Goal: Information Seeking & Learning: Learn about a topic

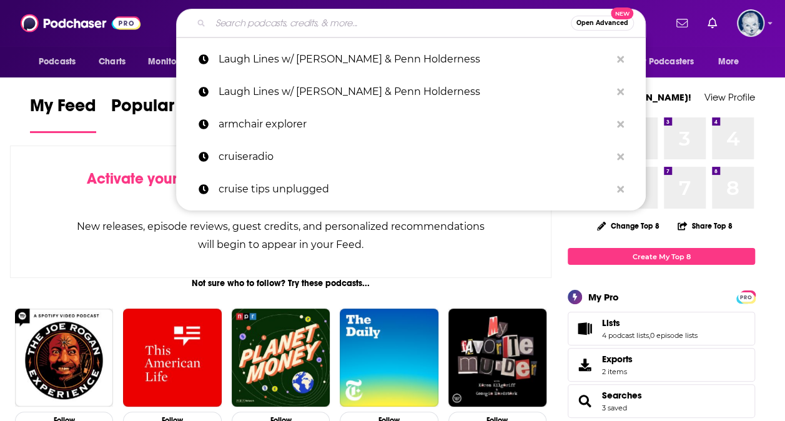
click at [347, 21] on input "Search podcasts, credits, & more..." at bounding box center [390, 23] width 360 height 20
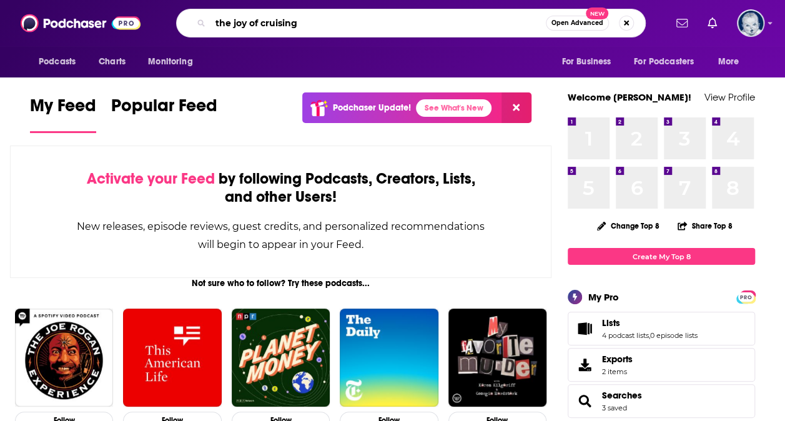
type input "the joy of cruising"
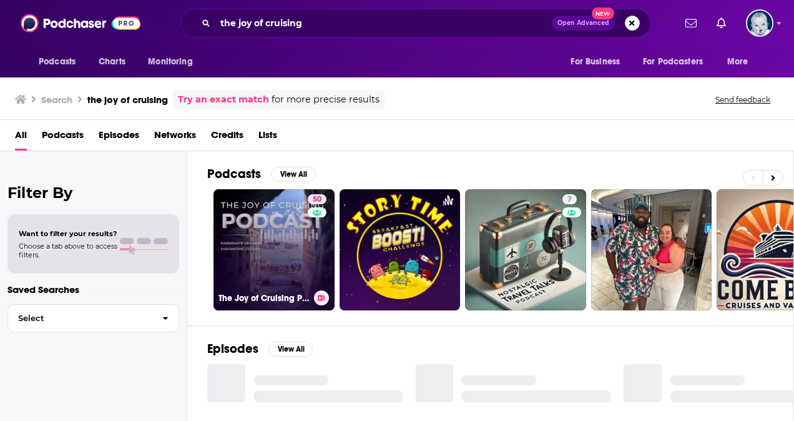
click at [274, 245] on link "50 The Joy of Cruising Podcast" at bounding box center [274, 249] width 121 height 121
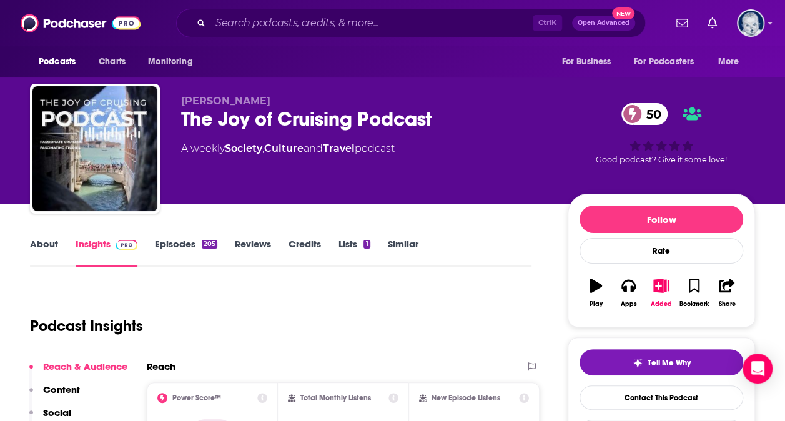
click at [51, 240] on link "About" at bounding box center [44, 252] width 28 height 29
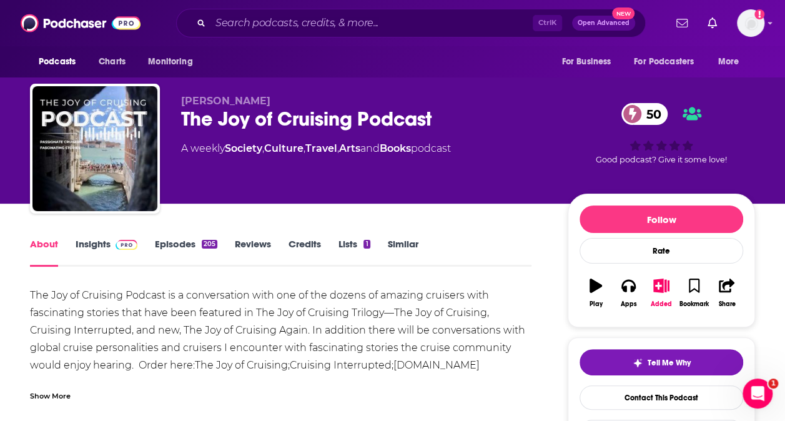
click at [292, 243] on link "Credits" at bounding box center [304, 252] width 32 height 29
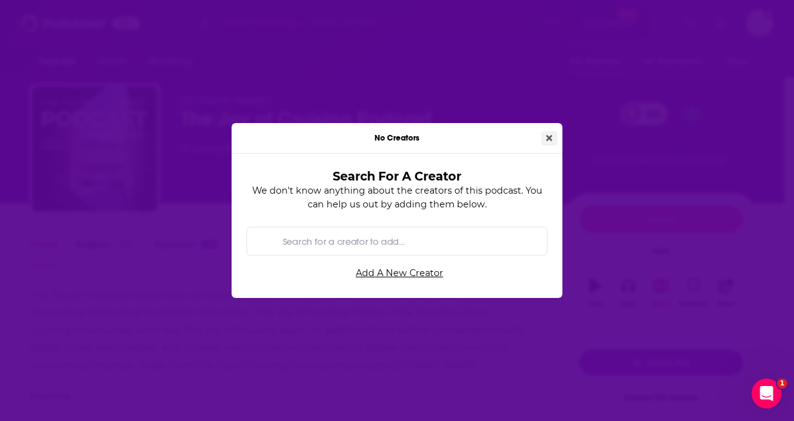
click at [555, 142] on button "Close" at bounding box center [549, 138] width 16 height 14
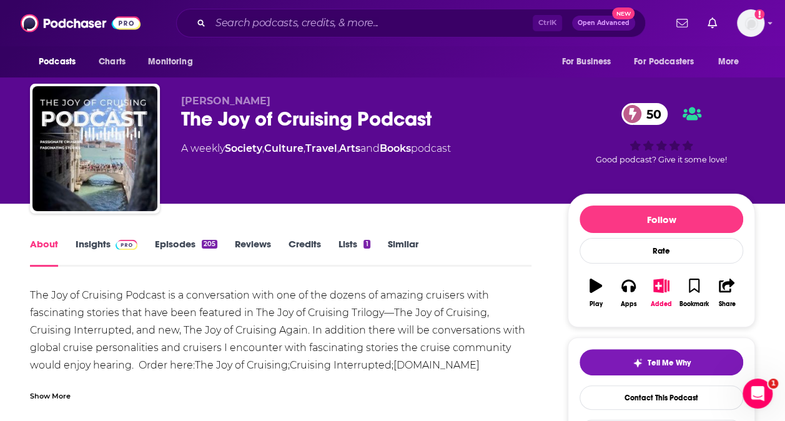
click at [116, 246] on img at bounding box center [127, 245] width 22 height 10
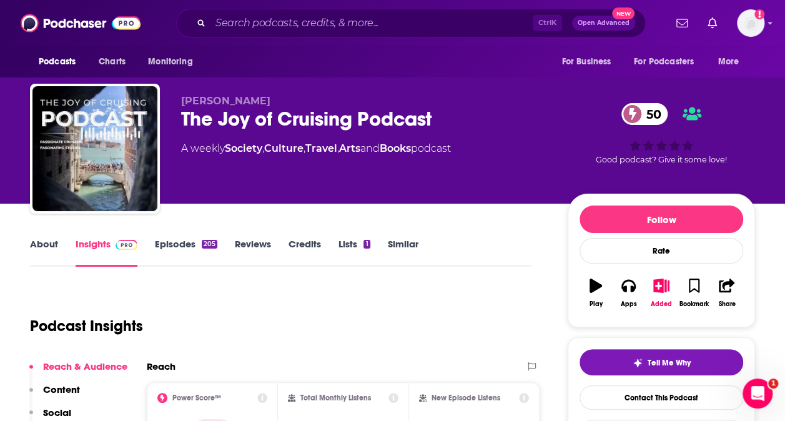
click at [51, 242] on link "About" at bounding box center [44, 252] width 28 height 29
